Goal: Information Seeking & Learning: Find specific fact

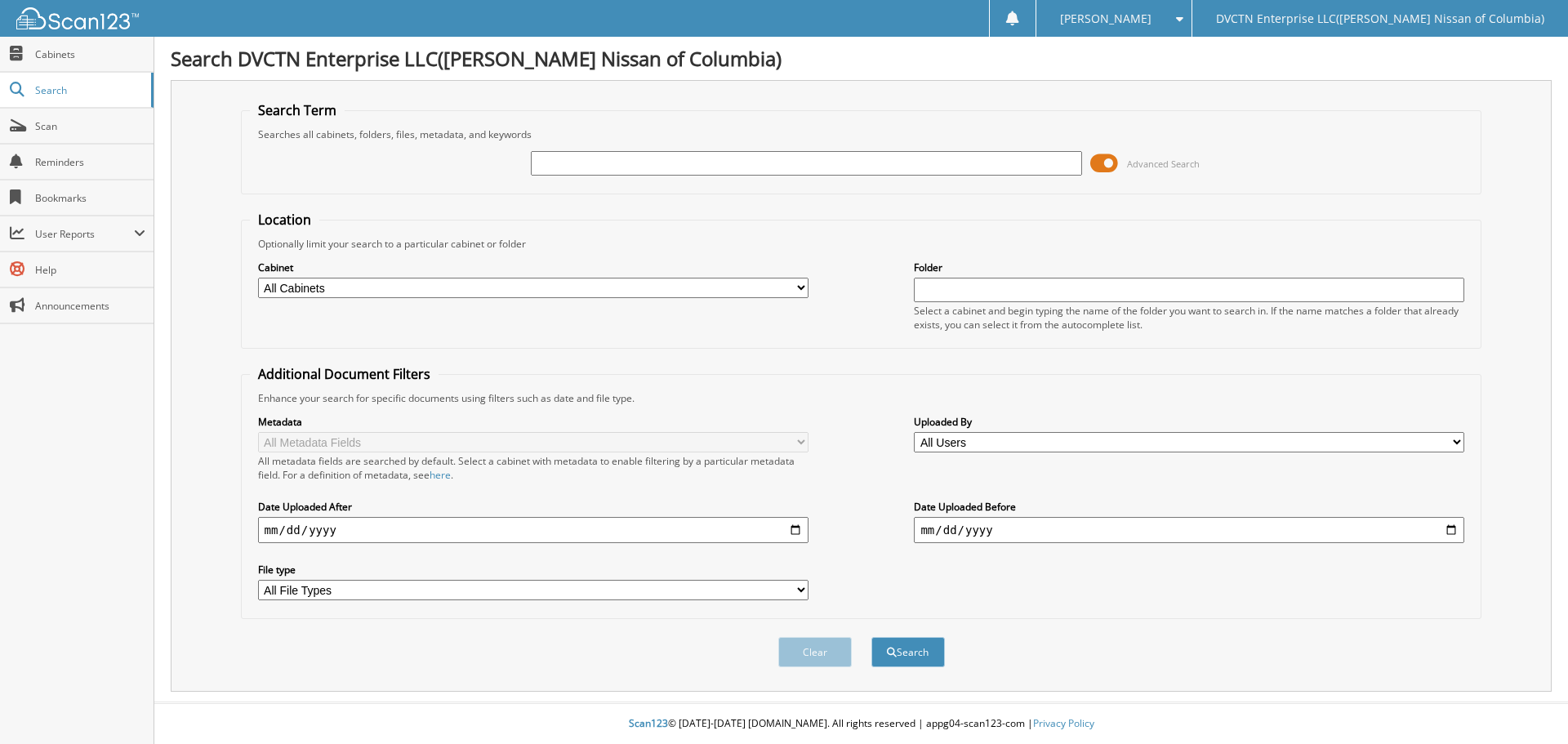
click at [623, 161] on input "text" at bounding box center [805, 164] width 550 height 25
type input "143769"
click at [871, 637] on button "Search" at bounding box center [908, 652] width 74 height 31
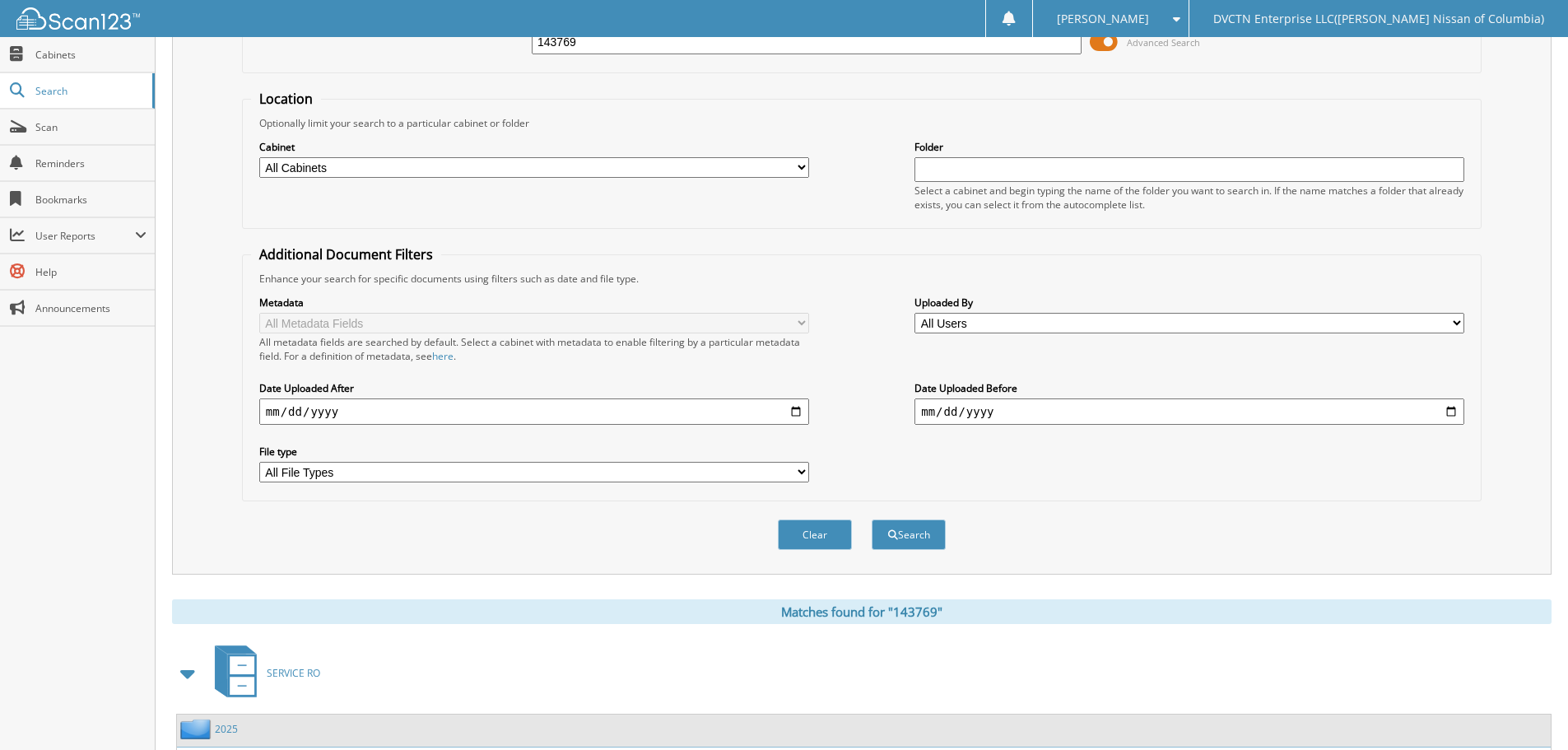
scroll to position [234, 0]
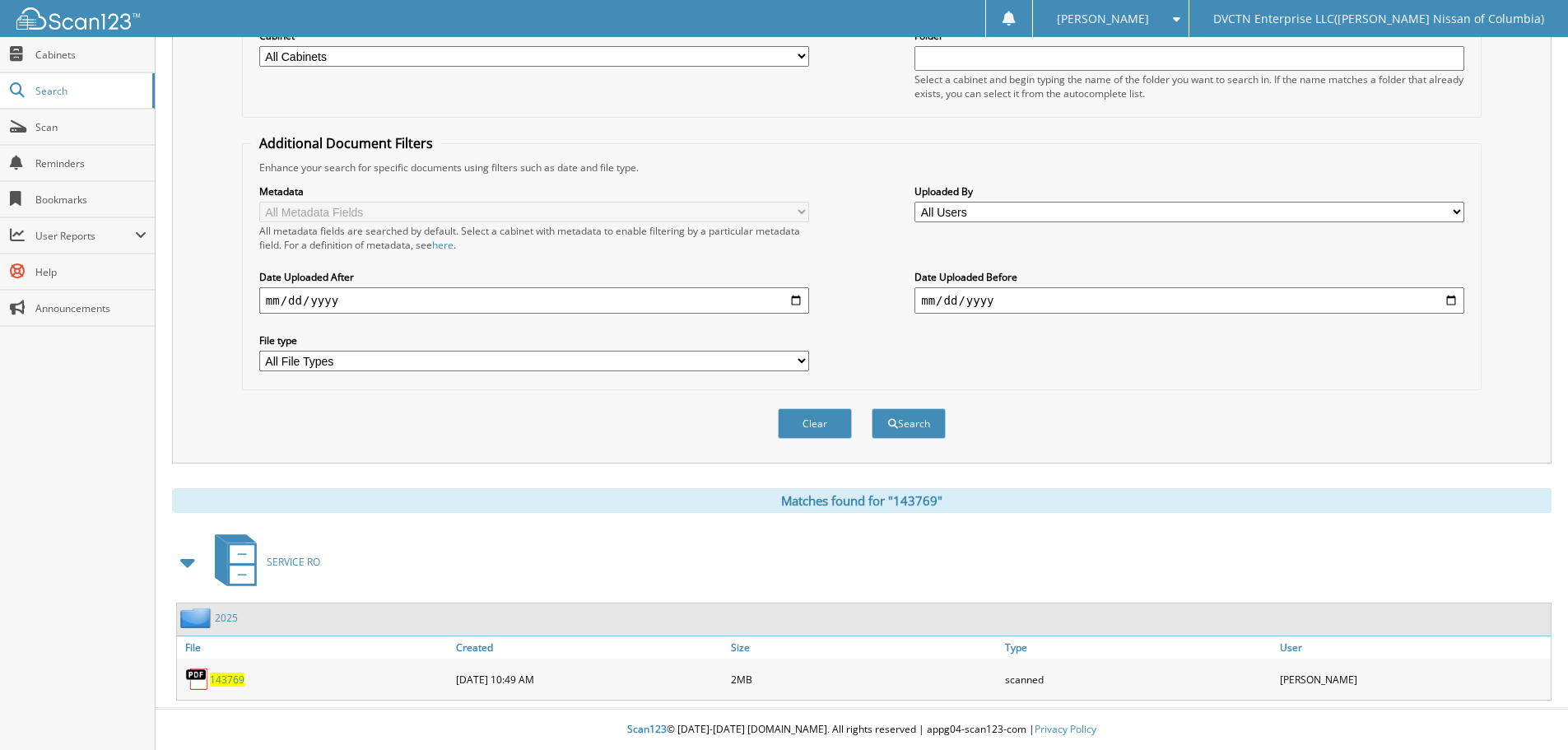
click at [226, 676] on span "143769" at bounding box center [227, 679] width 34 height 14
